Goal: Navigation & Orientation: Find specific page/section

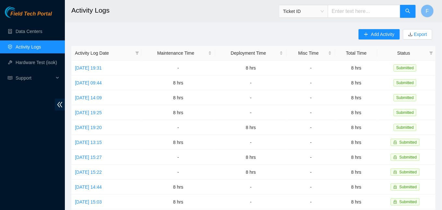
click at [28, 47] on link "Activity Logs" at bounding box center [29, 46] width 26 height 5
click at [30, 48] on link "Activity Logs" at bounding box center [29, 46] width 26 height 5
